Goal: Task Accomplishment & Management: Complete application form

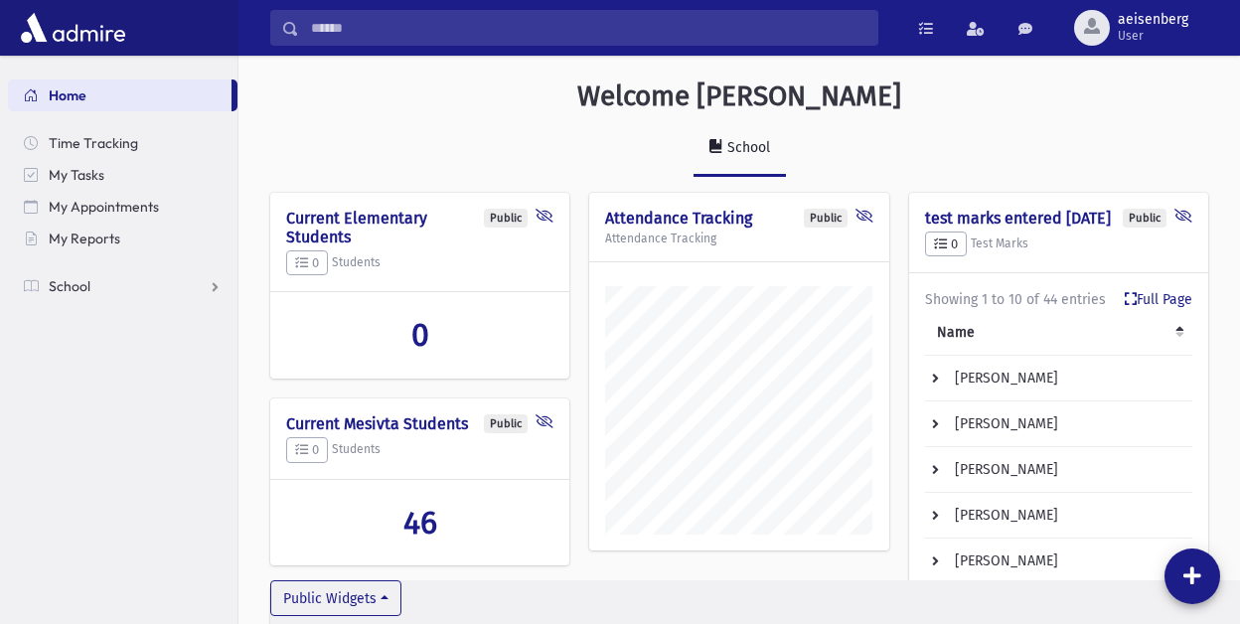
scroll to position [952, 1001]
click at [32, 286] on span at bounding box center [31, 286] width 14 height 18
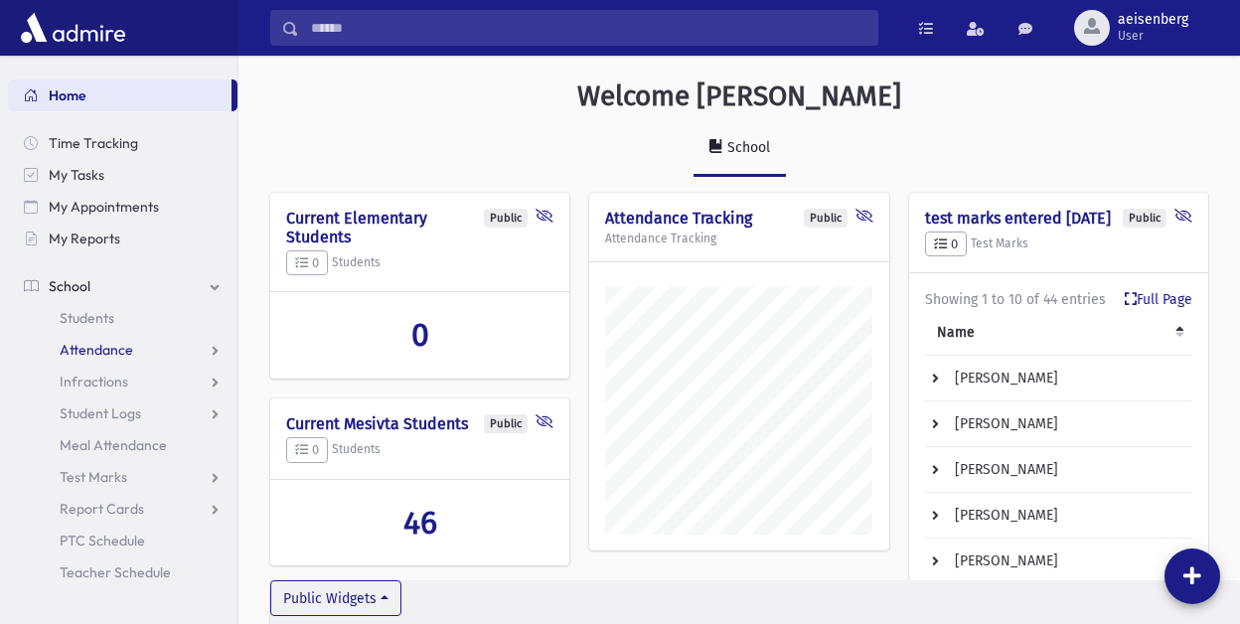
click at [78, 345] on span "Attendance" at bounding box center [97, 350] width 74 height 18
click at [89, 383] on span "Entry" at bounding box center [93, 382] width 34 height 18
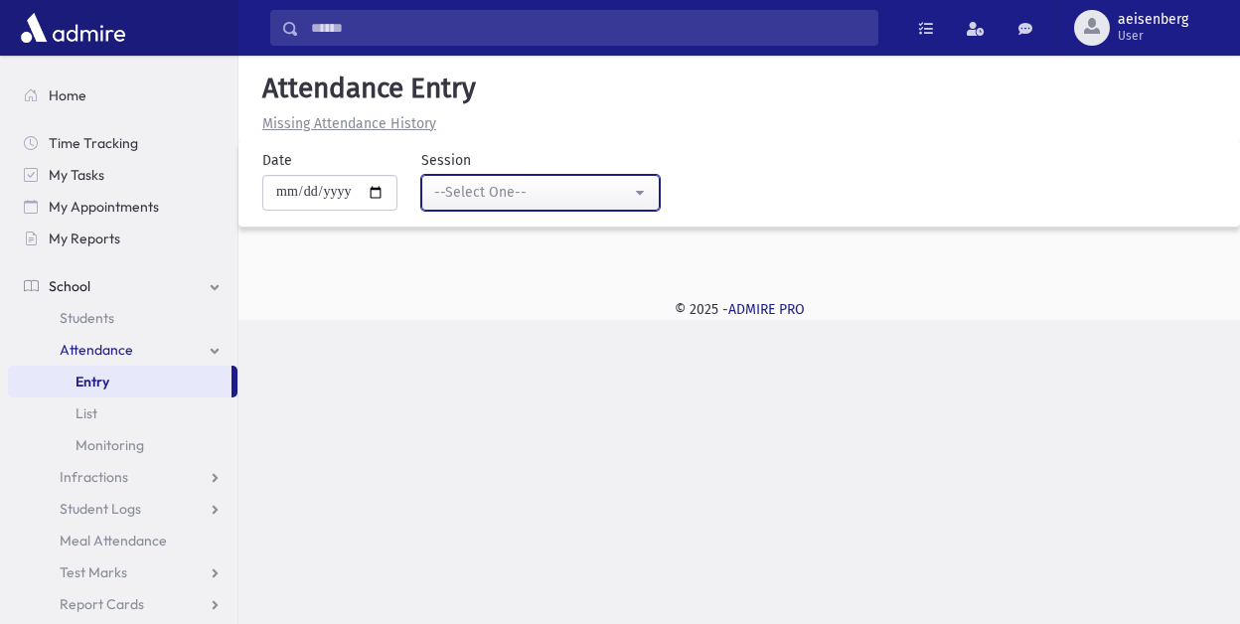
click at [645, 186] on button "--Select One--" at bounding box center [540, 193] width 238 height 36
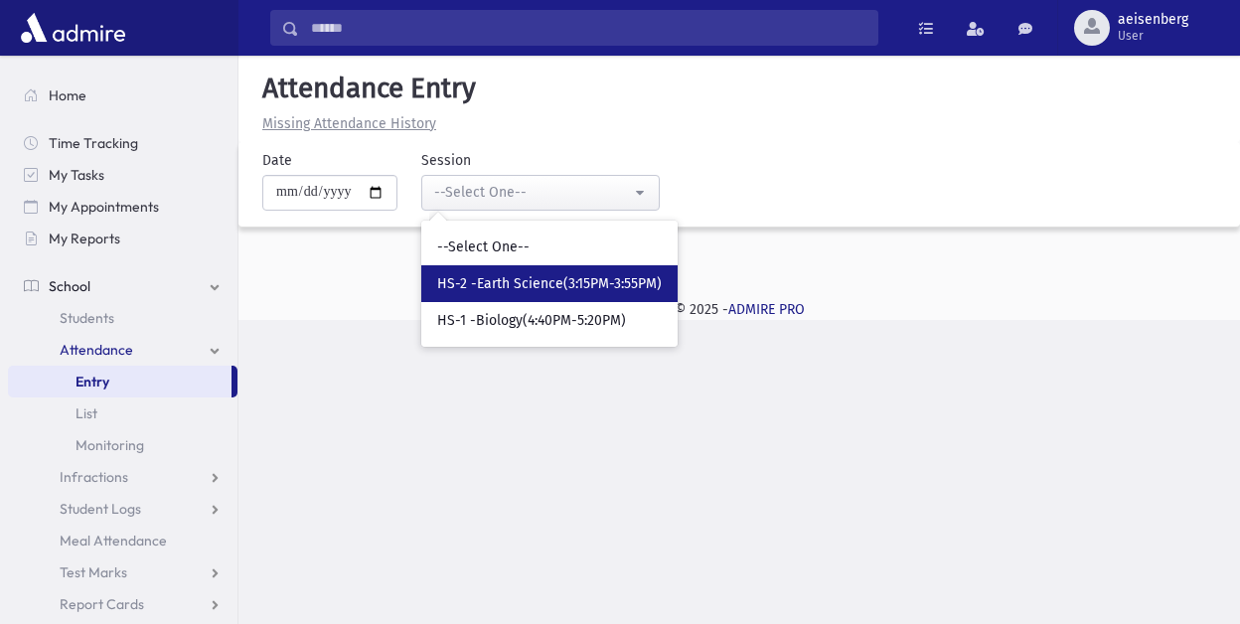
click at [558, 282] on span "HS-2 -Earth Science(3:15PM-3:55PM)" at bounding box center [549, 284] width 225 height 20
select select "****"
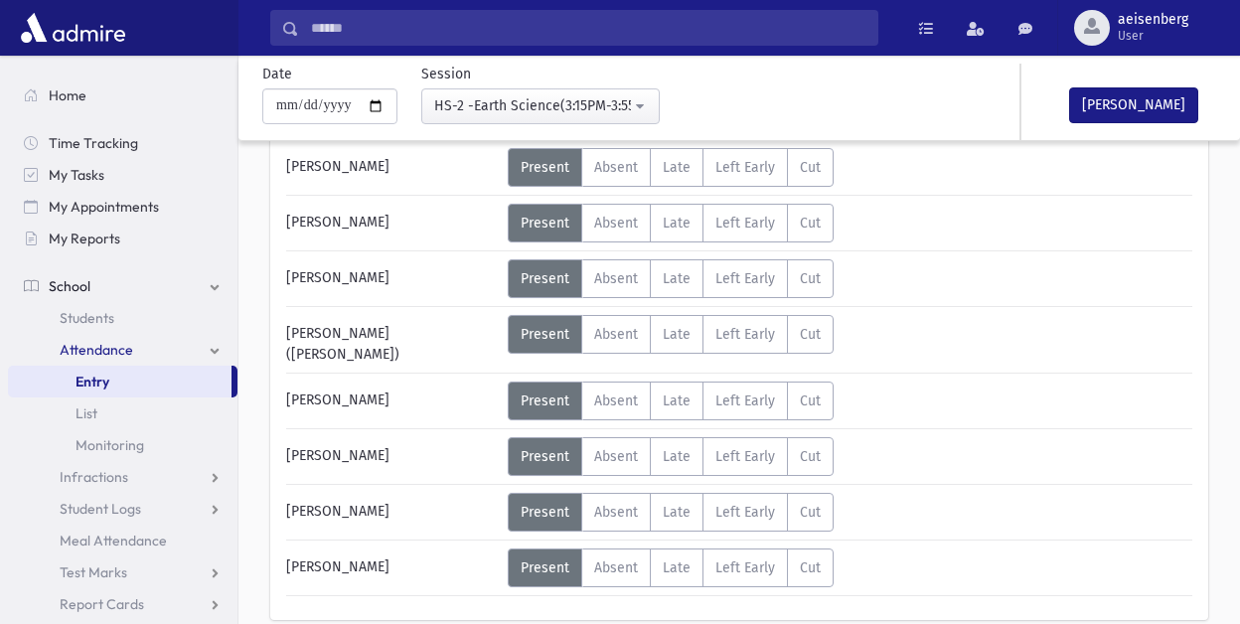
scroll to position [1117, 0]
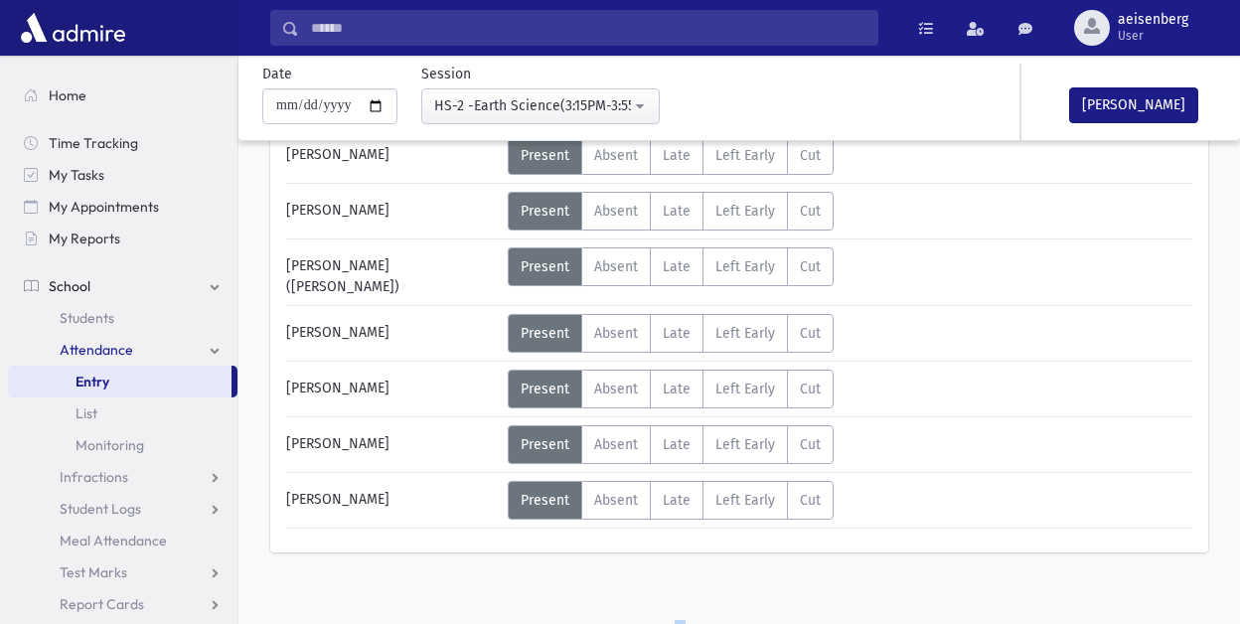
drag, startPoint x: 287, startPoint y: 324, endPoint x: 428, endPoint y: 489, distance: 217.0
copy div "Status Unexcused Admin Entry: Zanziper, Shalom"
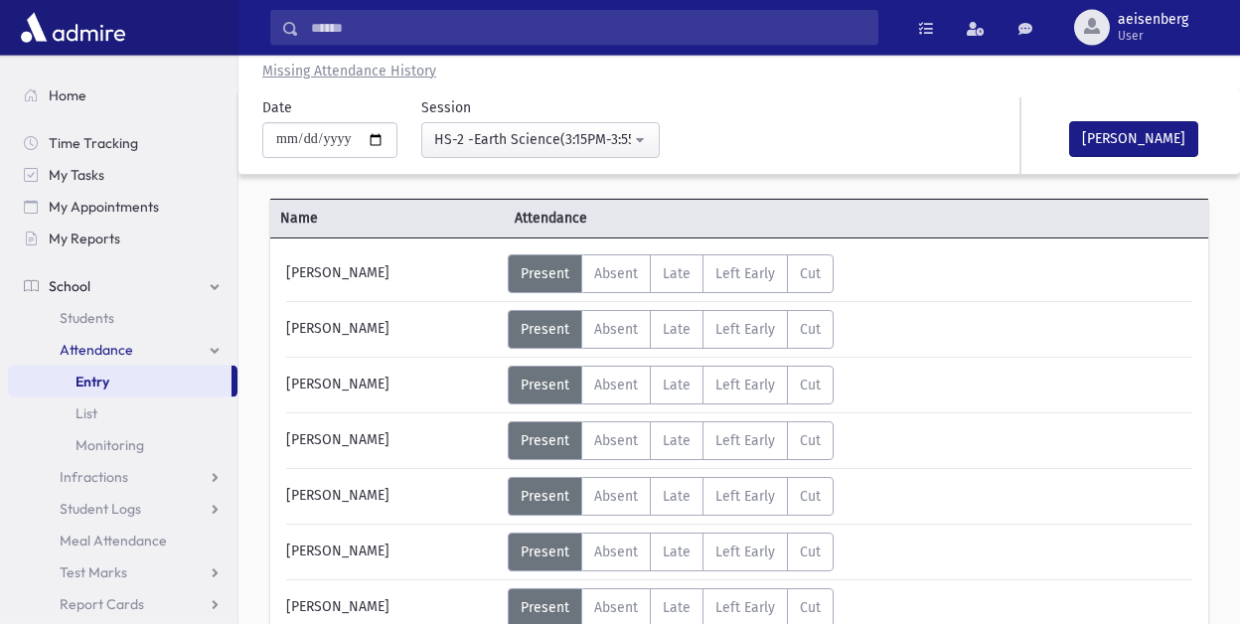
scroll to position [0, 0]
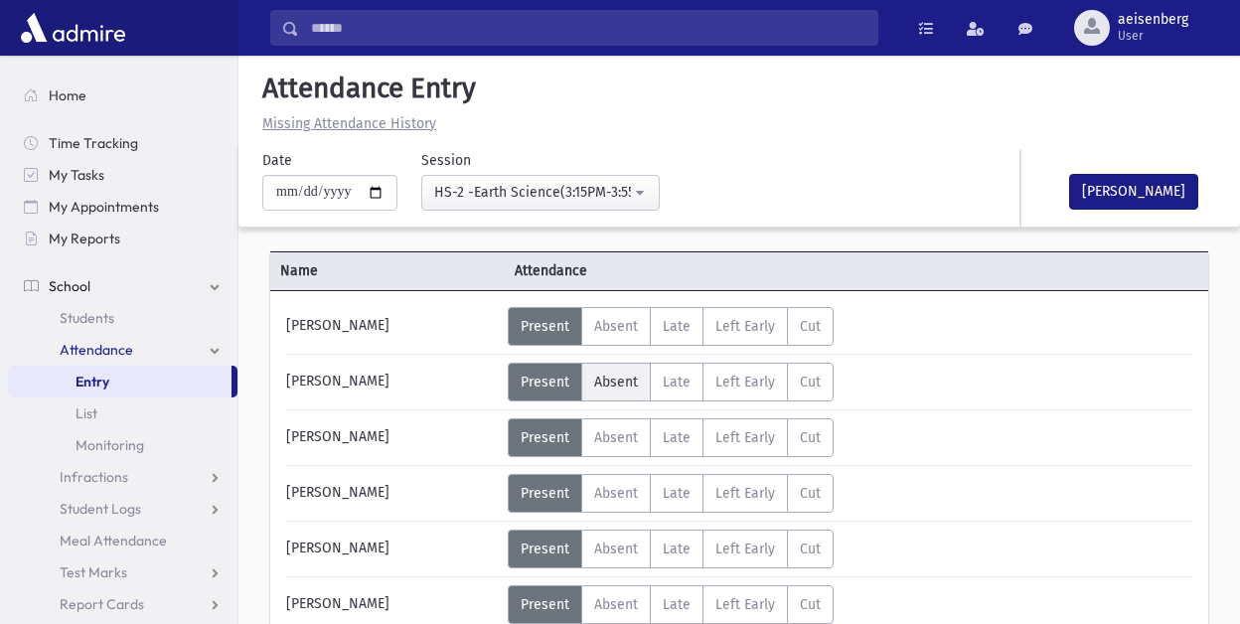
click at [620, 375] on span "Absent" at bounding box center [616, 382] width 44 height 17
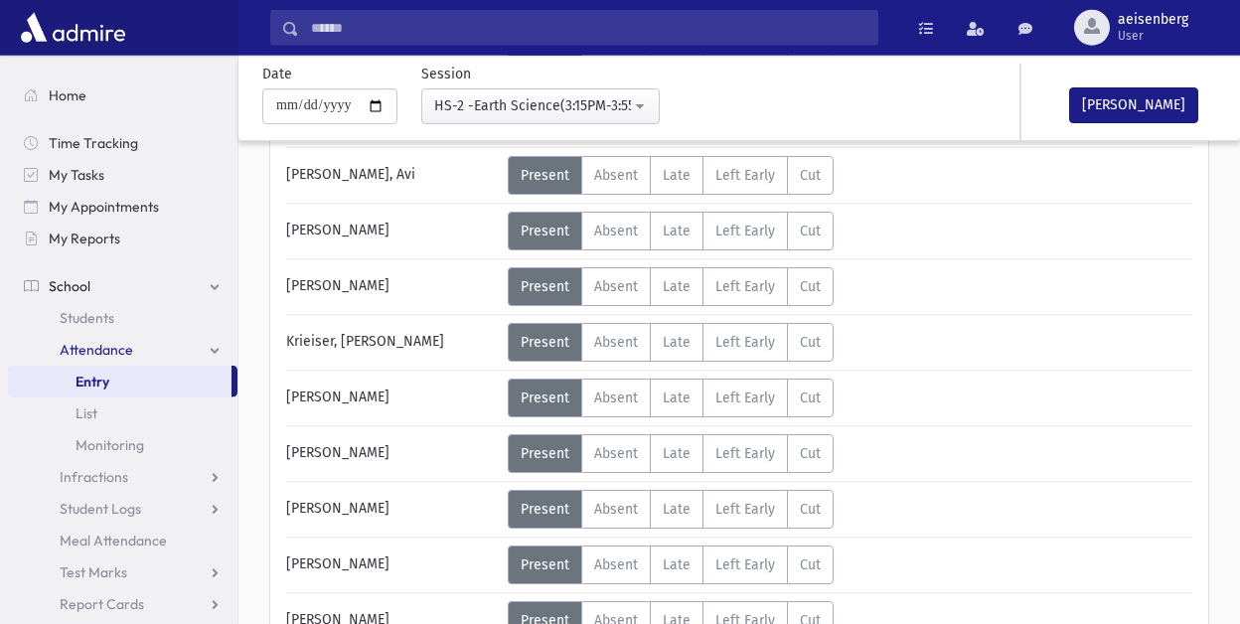
scroll to position [706, 0]
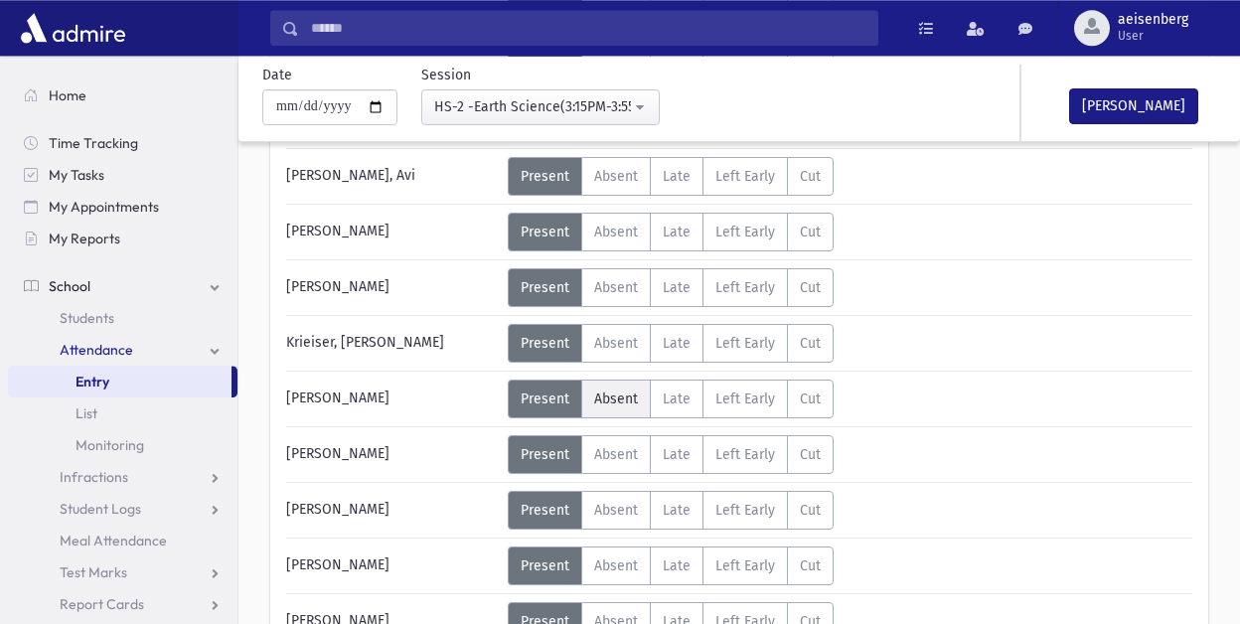
click at [605, 396] on span "Absent" at bounding box center [616, 398] width 44 height 17
click at [613, 556] on icon at bounding box center [619, 559] width 14 height 14
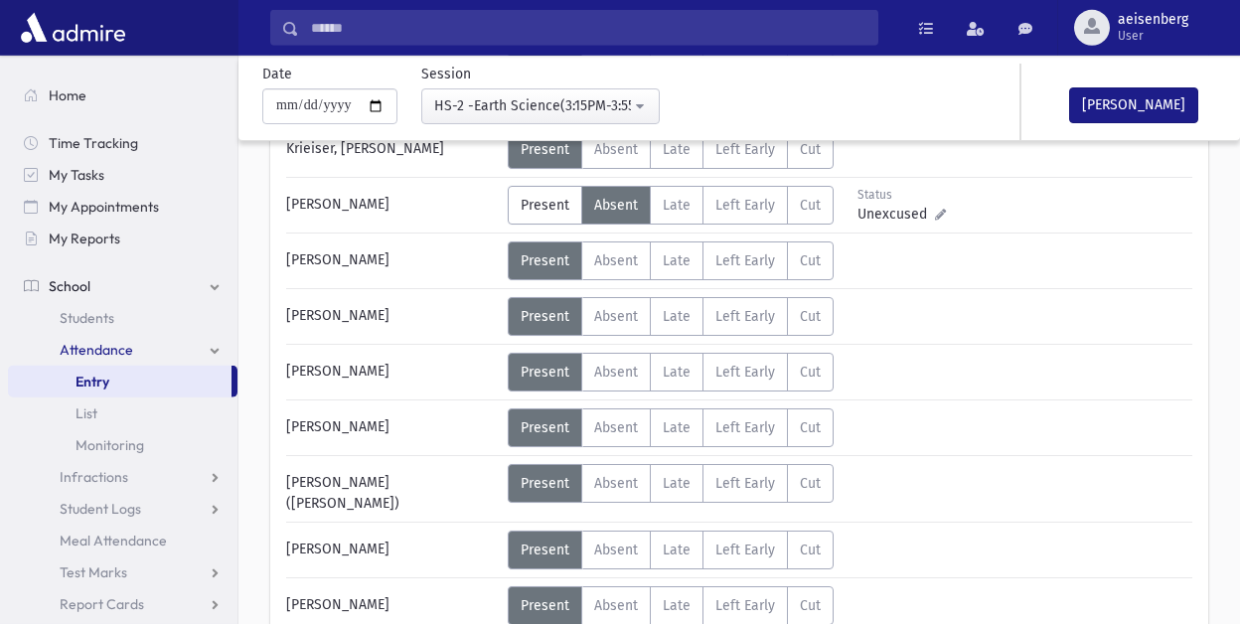
scroll to position [902, 0]
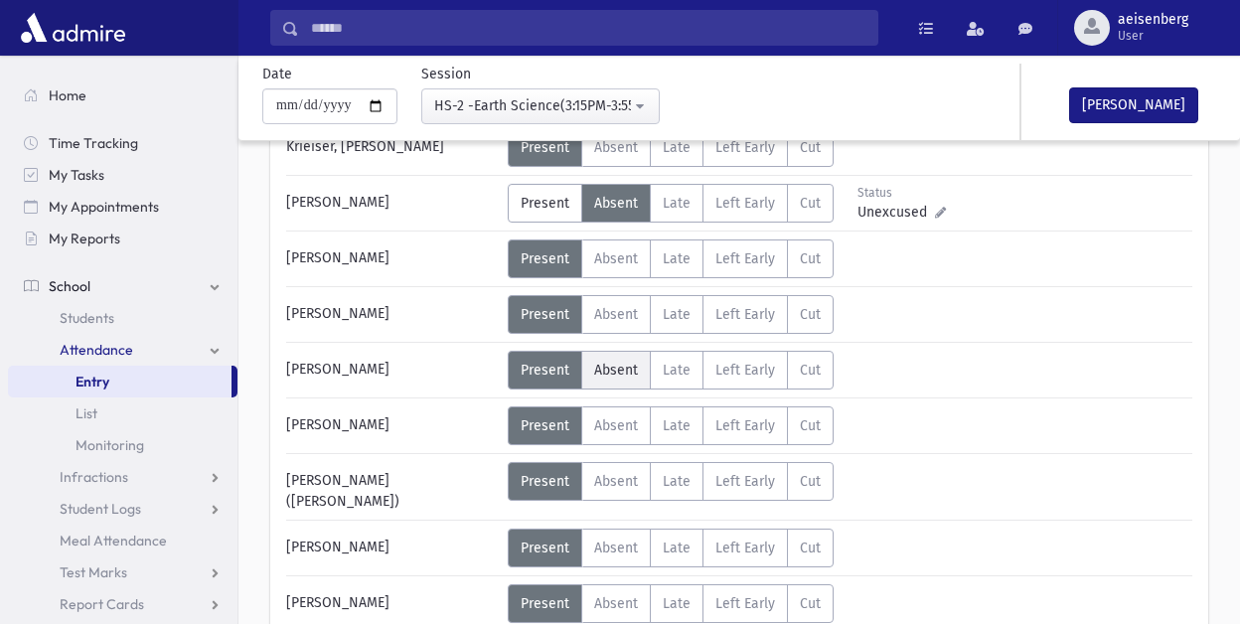
click at [622, 367] on span "Absent" at bounding box center [616, 370] width 44 height 17
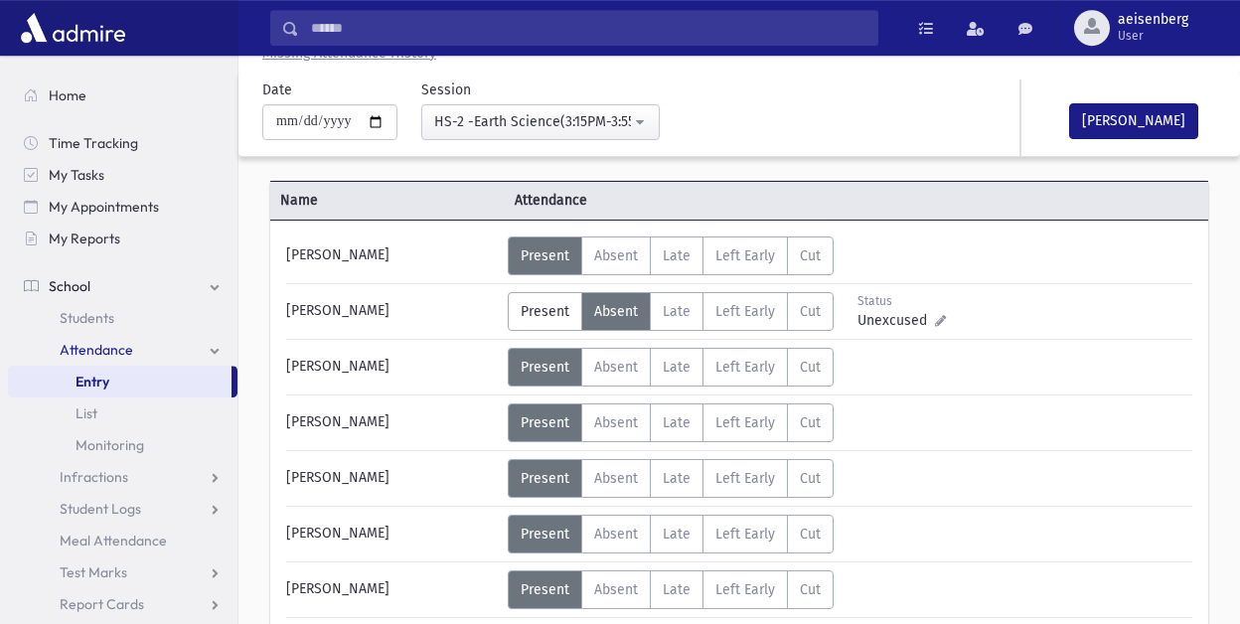
scroll to position [68, 0]
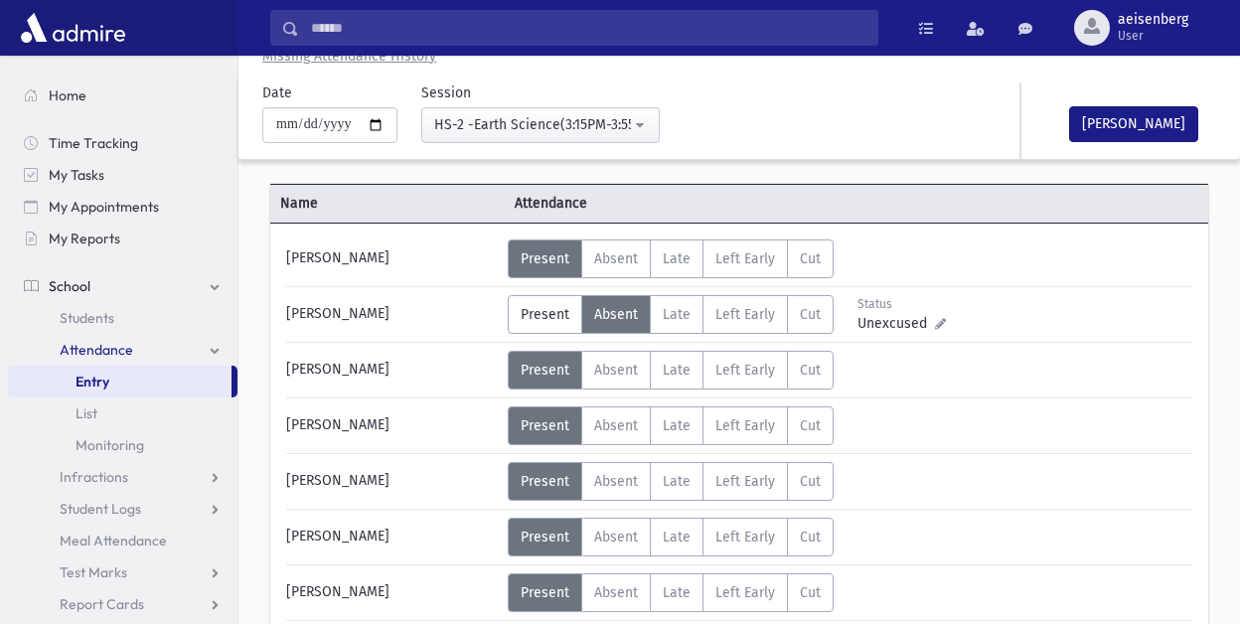
drag, startPoint x: 1234, startPoint y: 463, endPoint x: 1272, endPoint y: 98, distance: 366.6
click at [530, 309] on span "Present" at bounding box center [545, 314] width 49 height 17
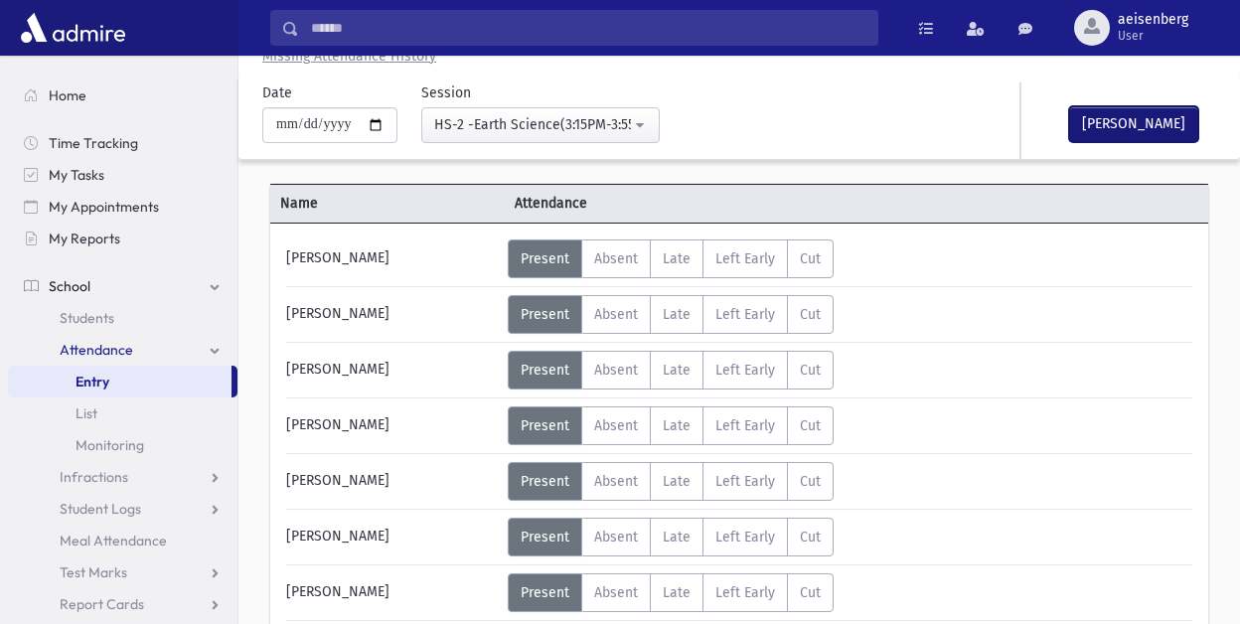
click at [1115, 114] on button "Mark Done" at bounding box center [1133, 124] width 129 height 36
